Goal: Check status: Check status

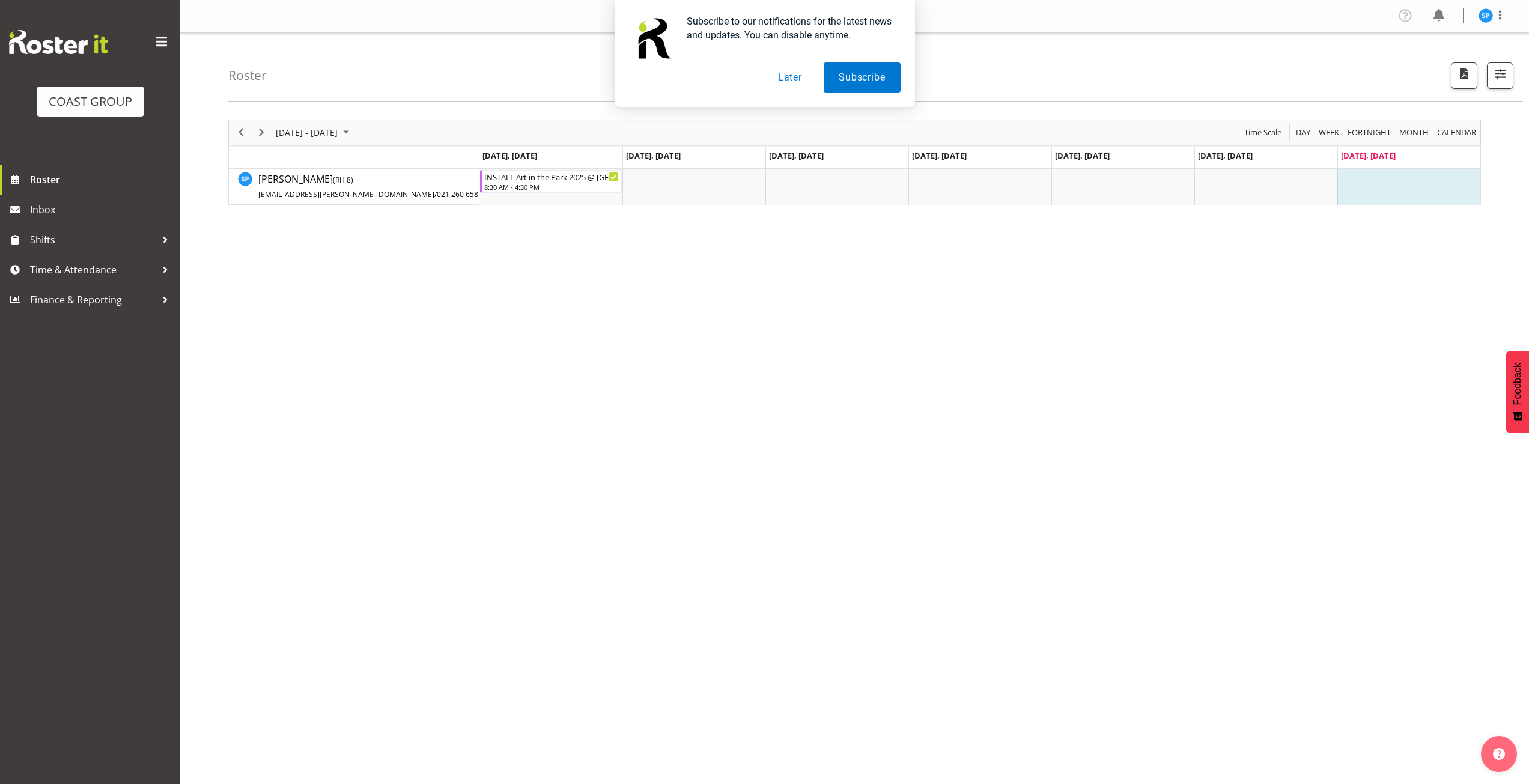
click at [260, 133] on div "[DATE] - [DATE] [DATE] Day Week Fortnight Month calendar Month Agenda Time Scal…" at bounding box center [855, 162] width 1252 height 86
click at [260, 131] on span "Next" at bounding box center [261, 133] width 14 height 15
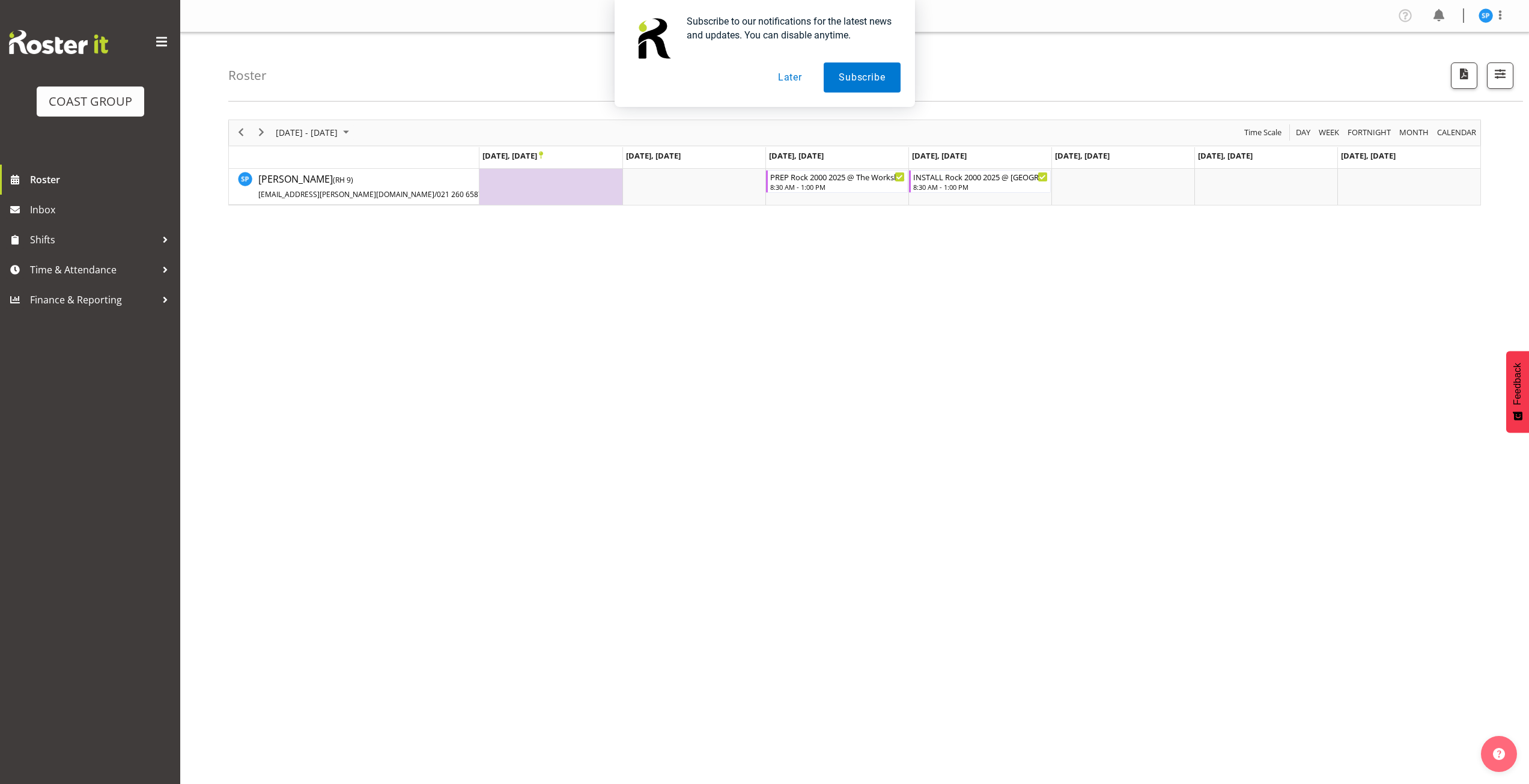
click at [789, 85] on button "Later" at bounding box center [790, 77] width 54 height 30
click at [353, 136] on span "September 2025" at bounding box center [346, 133] width 14 height 15
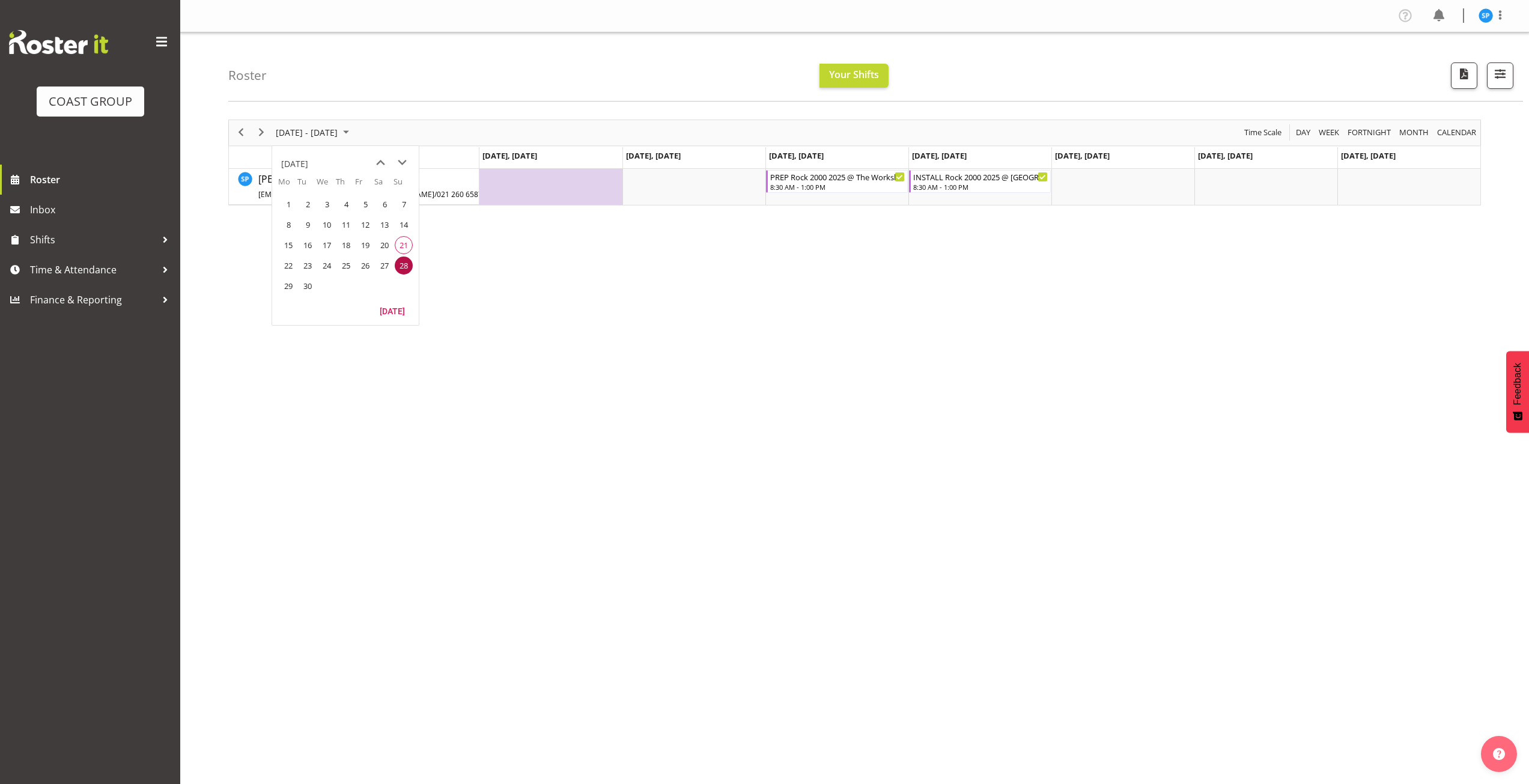
click at [623, 241] on div "[DATE] - [DATE] [DATE] Day Week Fortnight Month calendar Month Agenda Time Scal…" at bounding box center [878, 351] width 1300 height 481
click at [841, 186] on div "8:30 AM - 1:00 PM" at bounding box center [838, 186] width 135 height 9
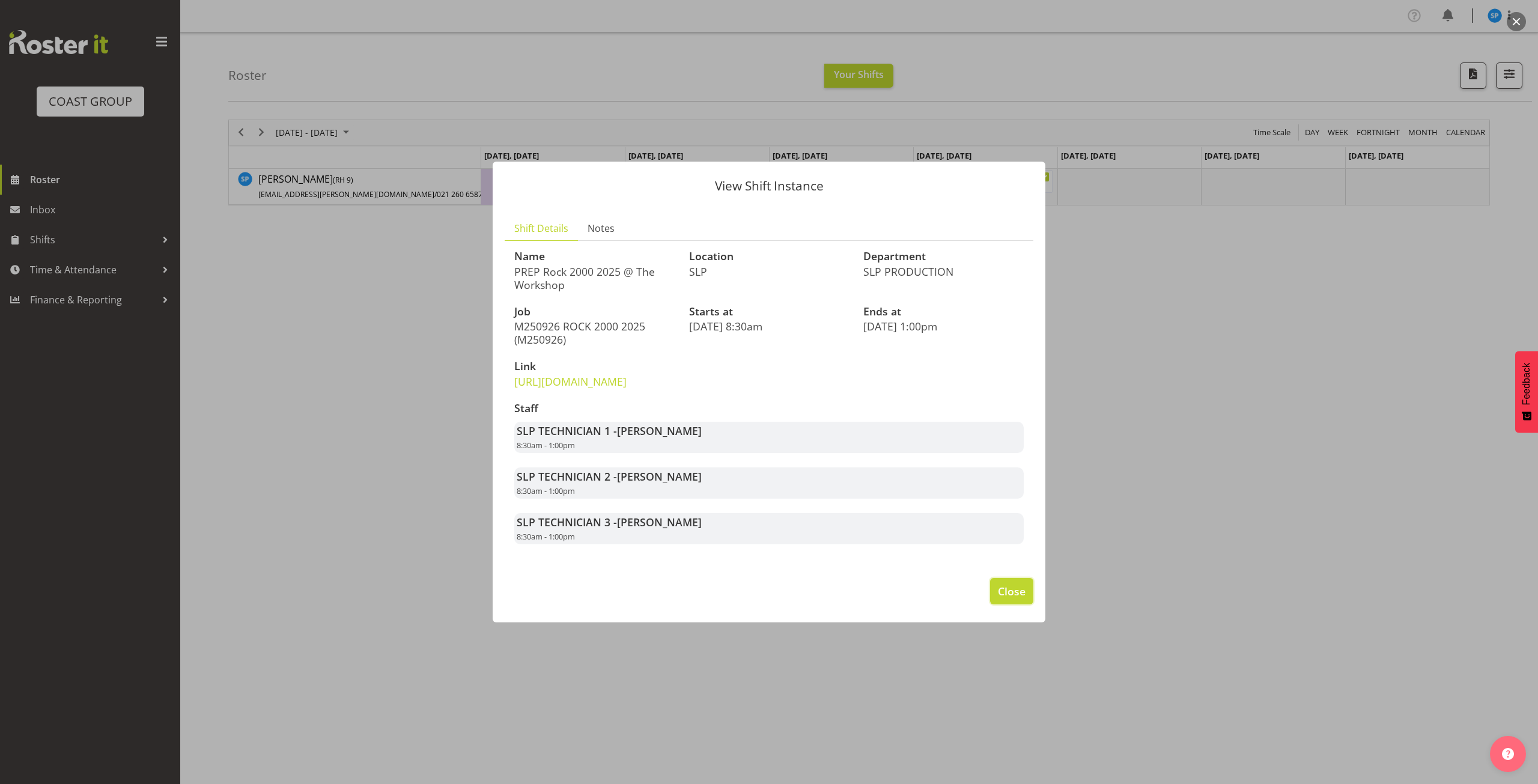
click at [1000, 599] on span "Close" at bounding box center [1012, 591] width 28 height 15
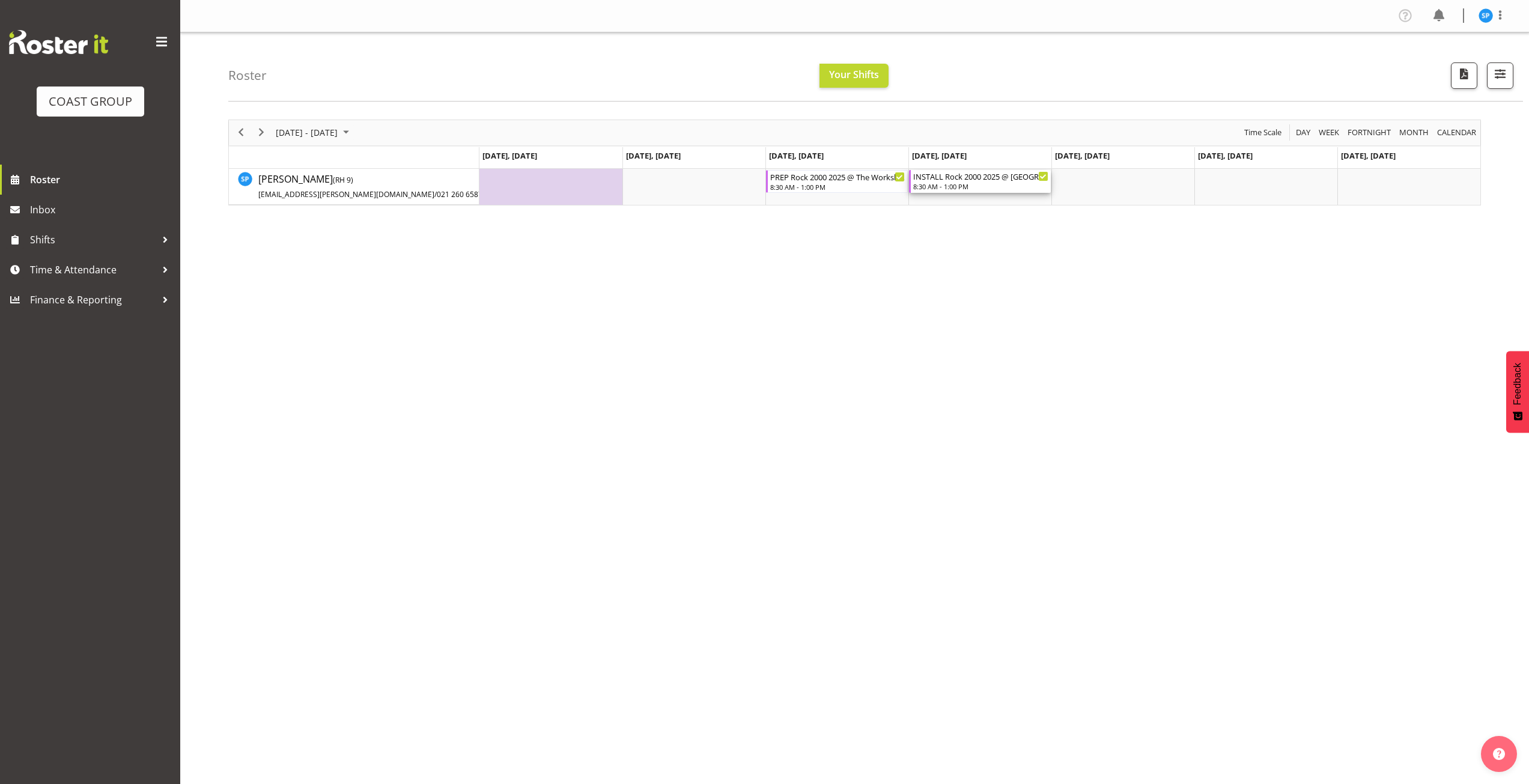
click at [978, 183] on div "8:30 AM - 1:00 PM" at bounding box center [980, 186] width 135 height 9
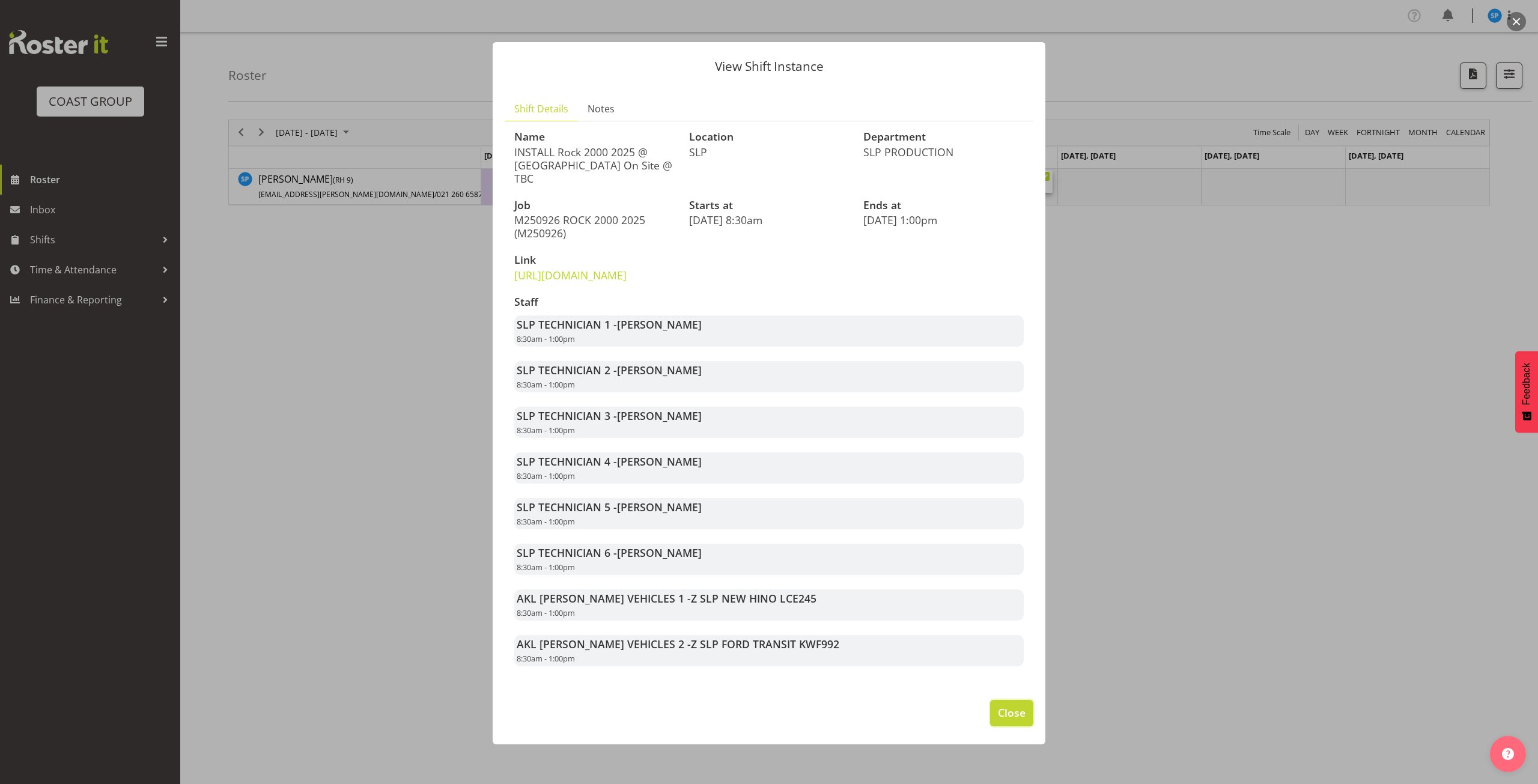
click at [1004, 720] on span "Close" at bounding box center [1012, 713] width 28 height 15
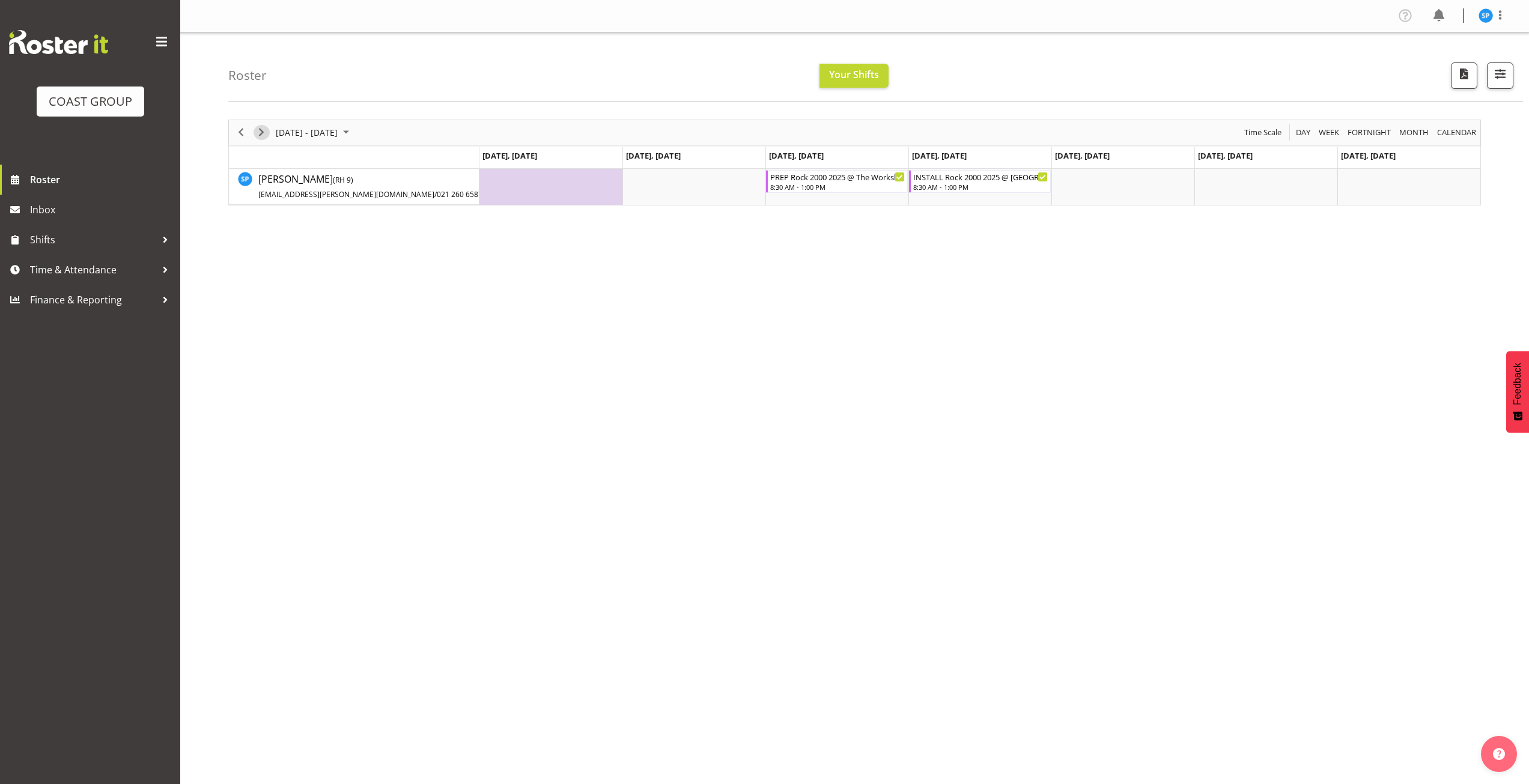
click at [260, 137] on span "Next" at bounding box center [261, 133] width 14 height 15
click at [563, 180] on div "INSTALL [PERSON_NAME] 2025 @ [GEOGRAPHIC_DATA] on site @ 0800" at bounding box center [551, 176] width 135 height 12
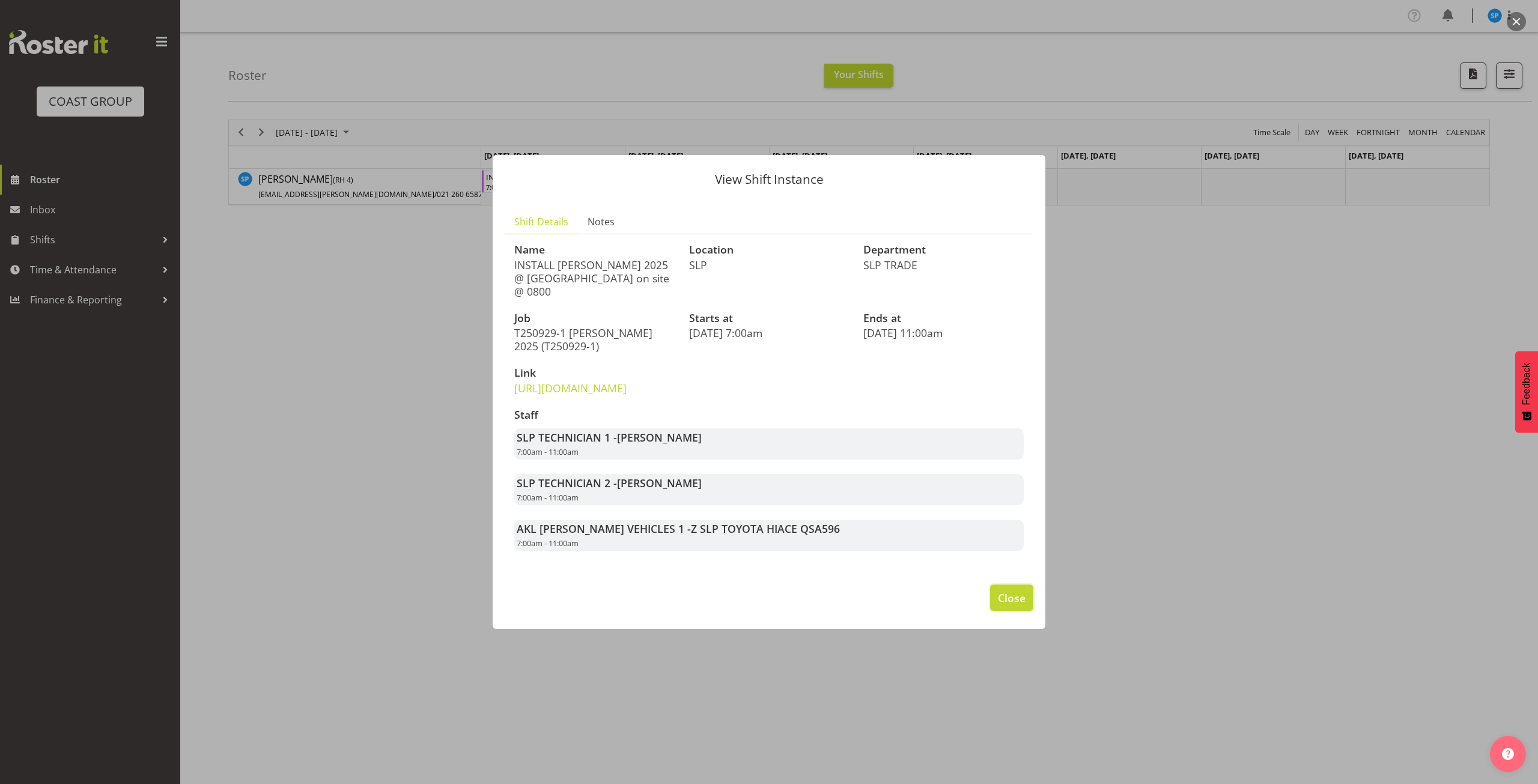
click at [1013, 601] on span "Close" at bounding box center [1012, 597] width 28 height 15
